Goal: Obtain resource: Obtain resource

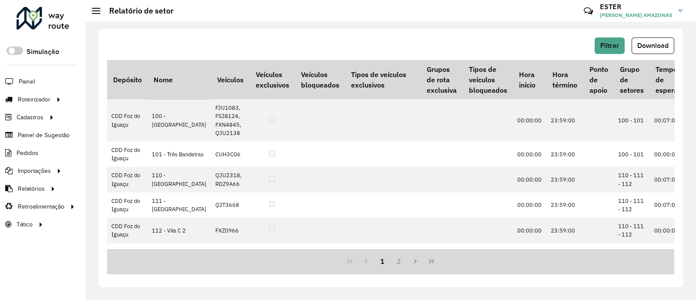
click at [594, 46] on div "Filtrar Download" at bounding box center [390, 45] width 567 height 17
click at [608, 46] on span "Filtrar" at bounding box center [609, 45] width 19 height 7
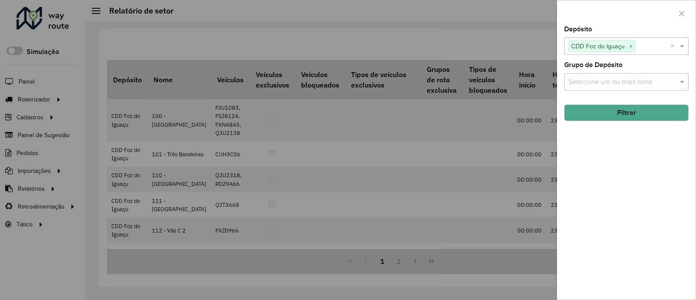
click at [631, 47] on span "×" at bounding box center [631, 46] width 8 height 10
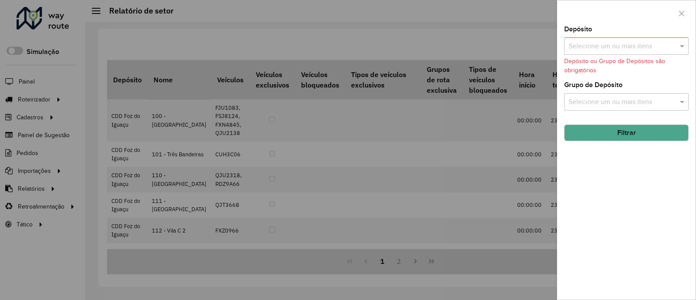
click at [631, 47] on input "text" at bounding box center [622, 46] width 111 height 10
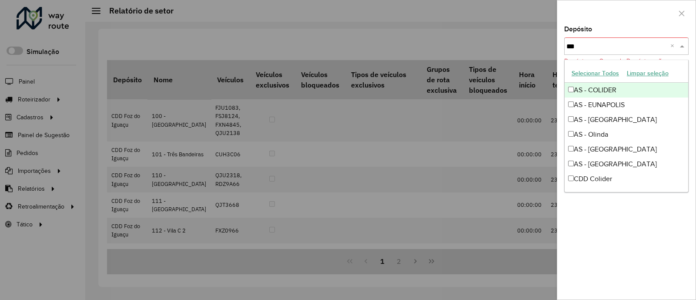
type input "****"
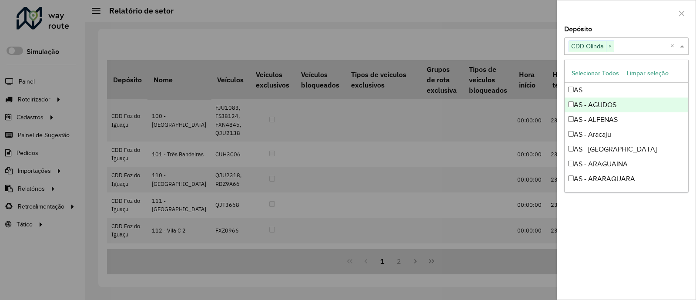
click at [625, 21] on div at bounding box center [626, 13] width 138 height 26
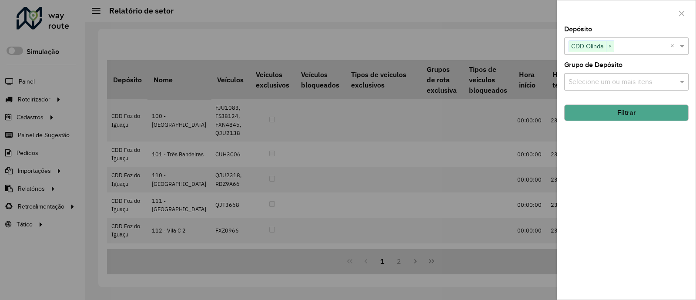
click at [637, 114] on button "Filtrar" at bounding box center [626, 112] width 124 height 17
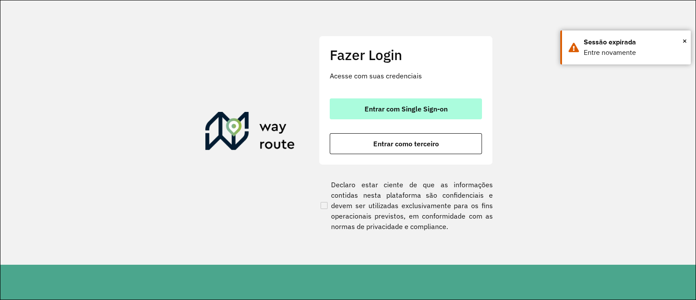
click at [466, 102] on button "Entrar com Single Sign-on" at bounding box center [406, 108] width 152 height 21
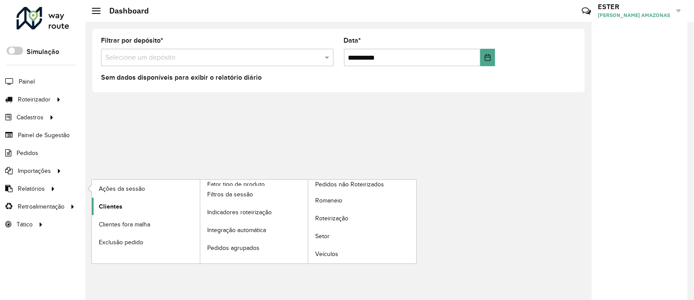
click at [122, 204] on link "Clientes" at bounding box center [146, 206] width 108 height 17
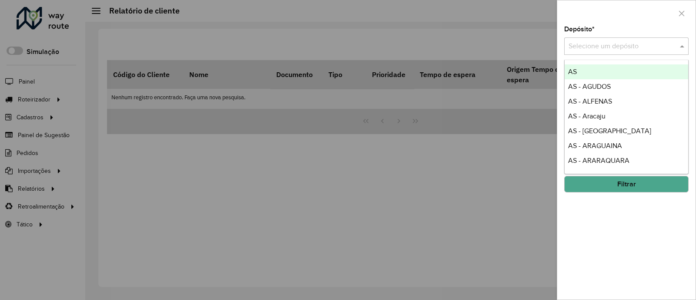
click at [594, 47] on input "text" at bounding box center [618, 46] width 98 height 10
type input "****"
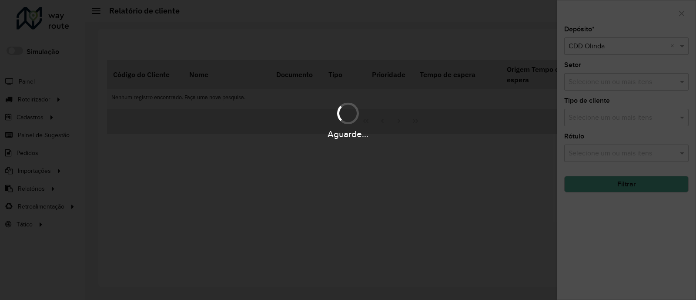
click at [626, 184] on div "Aguarde..." at bounding box center [348, 150] width 696 height 300
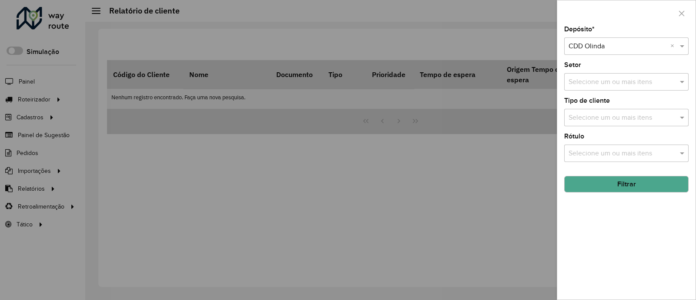
click at [626, 184] on button "Filtrar" at bounding box center [626, 184] width 124 height 17
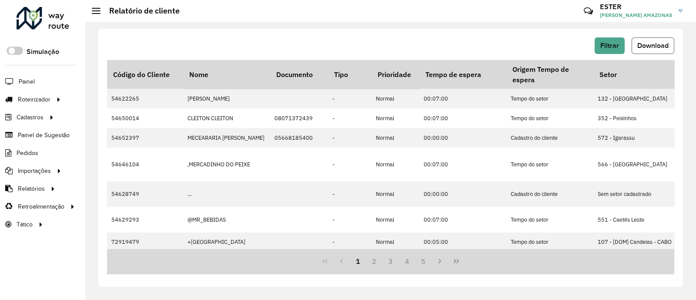
click at [657, 44] on span "Download" at bounding box center [652, 45] width 31 height 7
click at [354, 42] on div "Filtrar Download" at bounding box center [390, 45] width 567 height 17
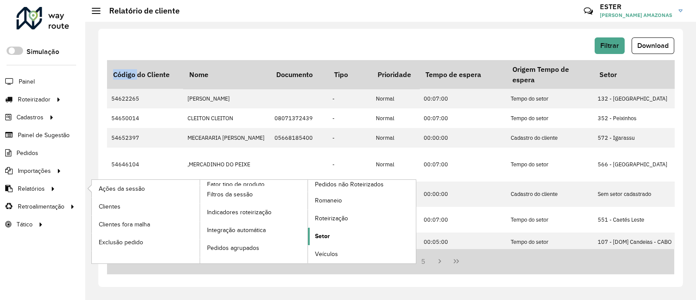
click at [334, 233] on link "Setor" at bounding box center [362, 236] width 108 height 17
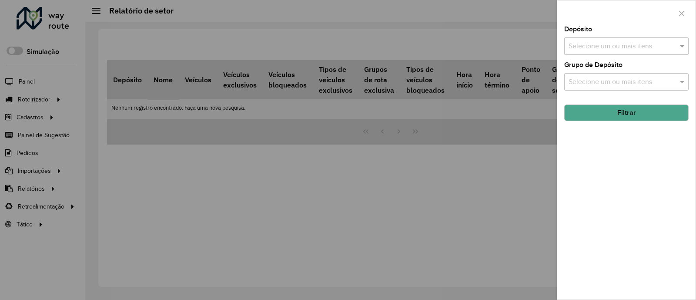
click at [598, 50] on input "text" at bounding box center [622, 46] width 111 height 10
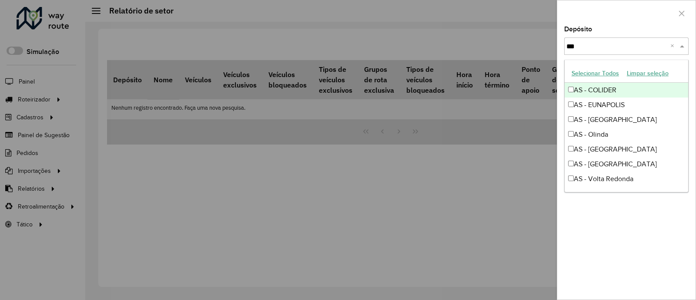
type input "****"
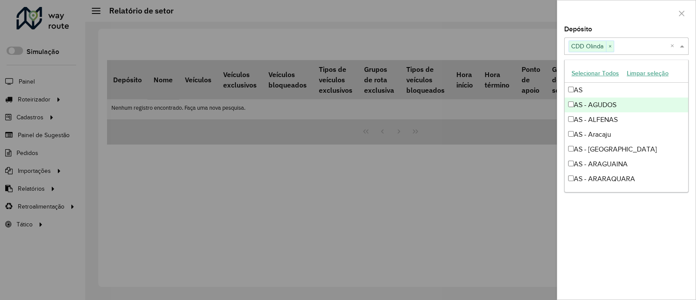
click at [642, 15] on div at bounding box center [626, 13] width 138 height 26
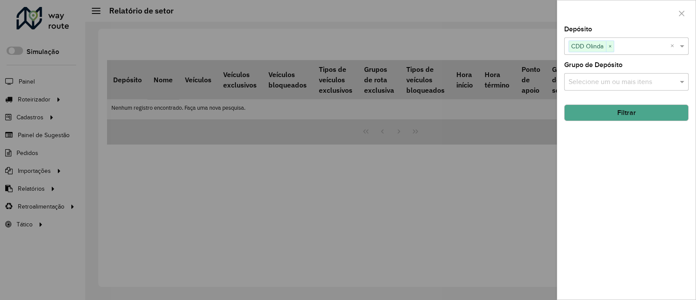
click at [616, 115] on button "Filtrar" at bounding box center [626, 112] width 124 height 17
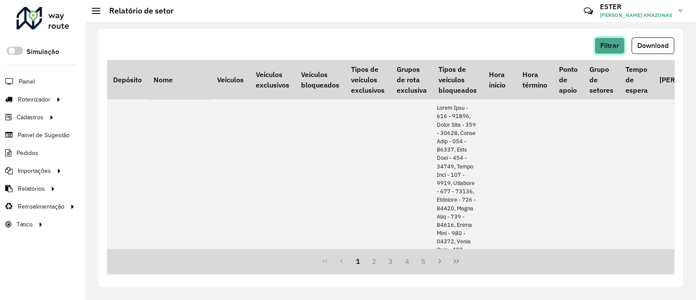
click at [618, 44] on span "Filtrar" at bounding box center [609, 45] width 19 height 7
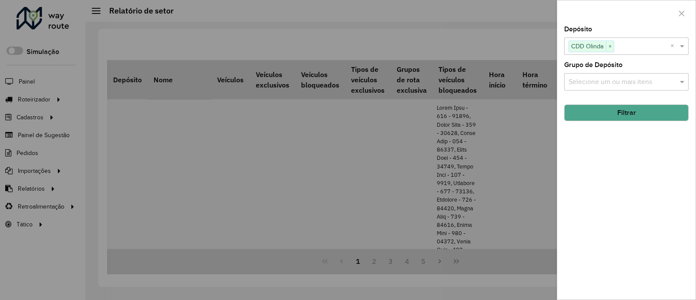
click at [536, 36] on div at bounding box center [348, 150] width 696 height 300
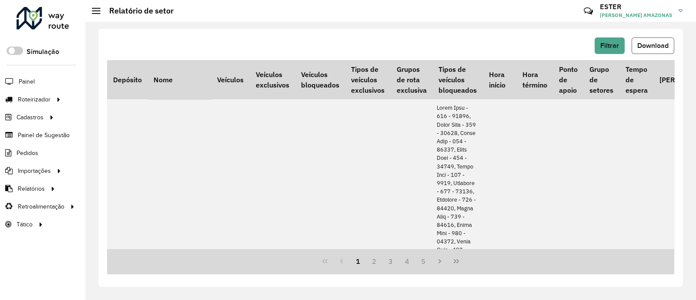
click at [659, 46] on span "Download" at bounding box center [652, 45] width 31 height 7
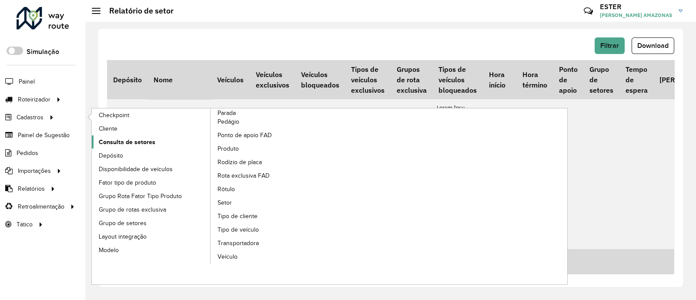
click at [137, 144] on span "Consulta de setores" at bounding box center [127, 141] width 57 height 9
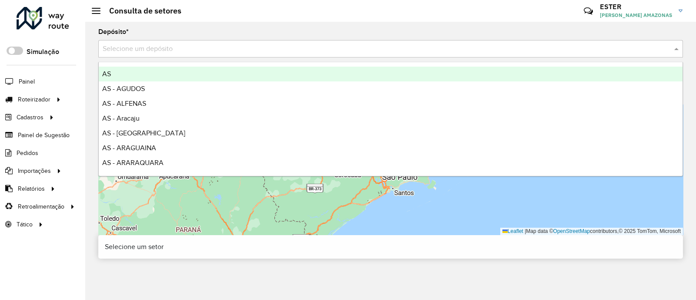
click at [235, 45] on input "text" at bounding box center [382, 49] width 559 height 10
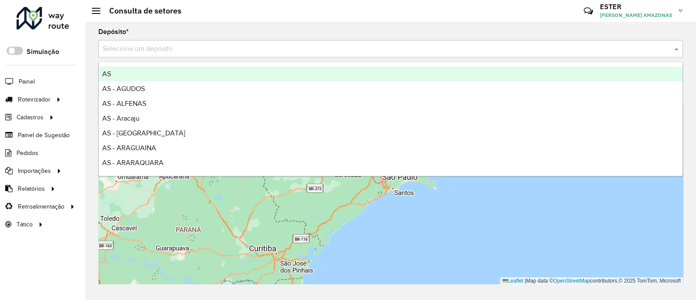
click at [271, 21] on hb-header "Consulta de setores Críticas? Dúvidas? Elogios? Sugestões? Entre em contato con…" at bounding box center [390, 11] width 611 height 22
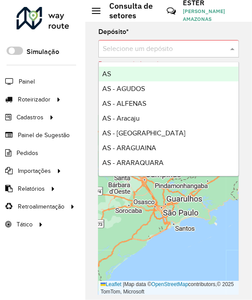
click at [196, 49] on input "text" at bounding box center [160, 49] width 114 height 10
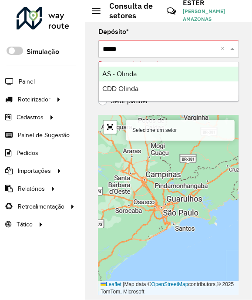
type input "******"
